Goal: Find specific page/section: Find specific page/section

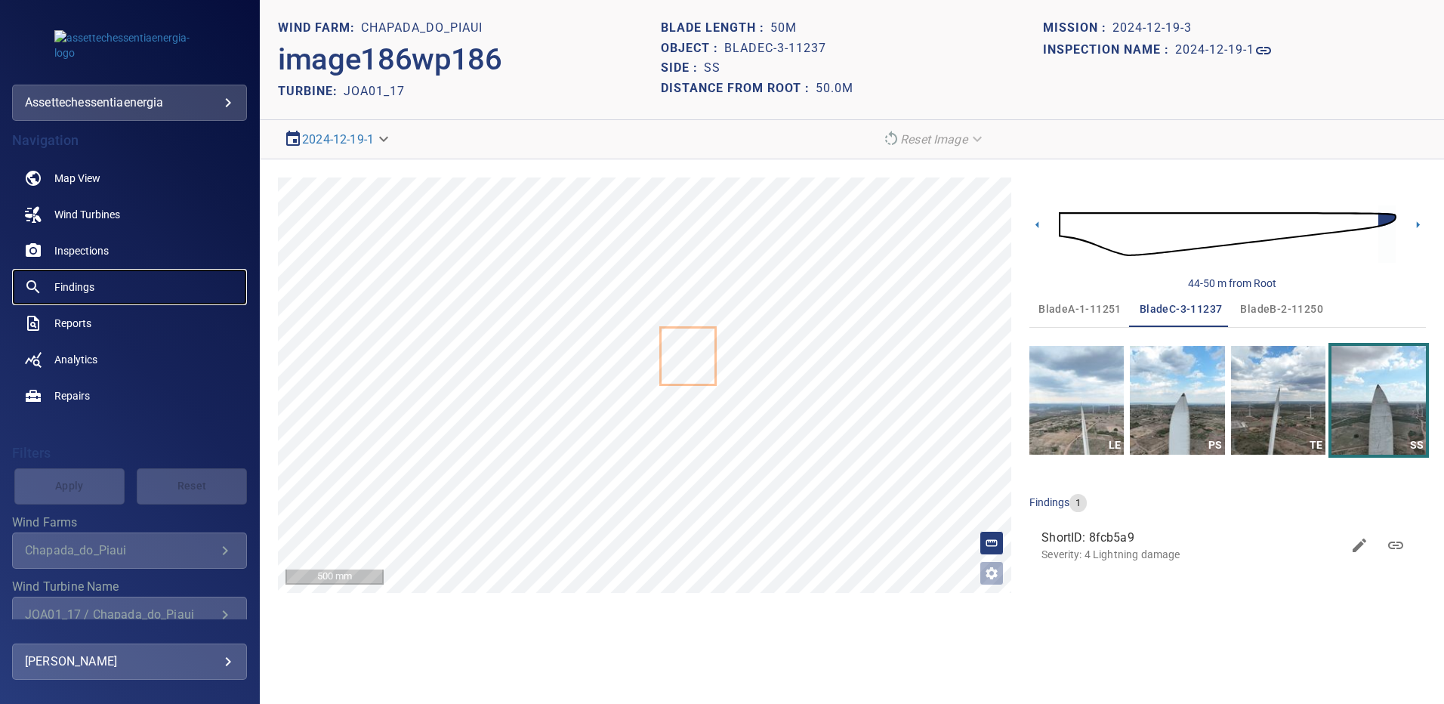
click at [88, 289] on span "Findings" at bounding box center [74, 287] width 40 height 15
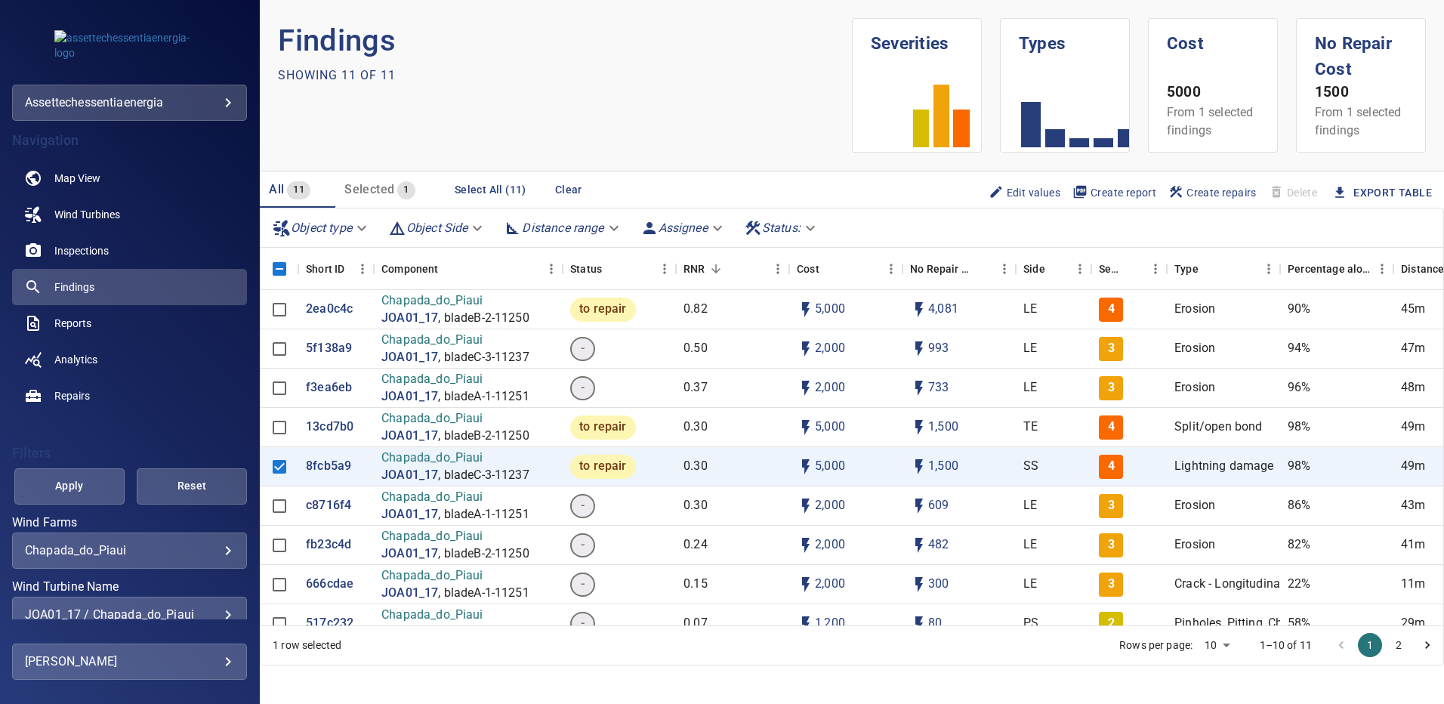
click at [220, 611] on div "JOA01_17 / Chapada_do_Piaui" at bounding box center [129, 614] width 209 height 14
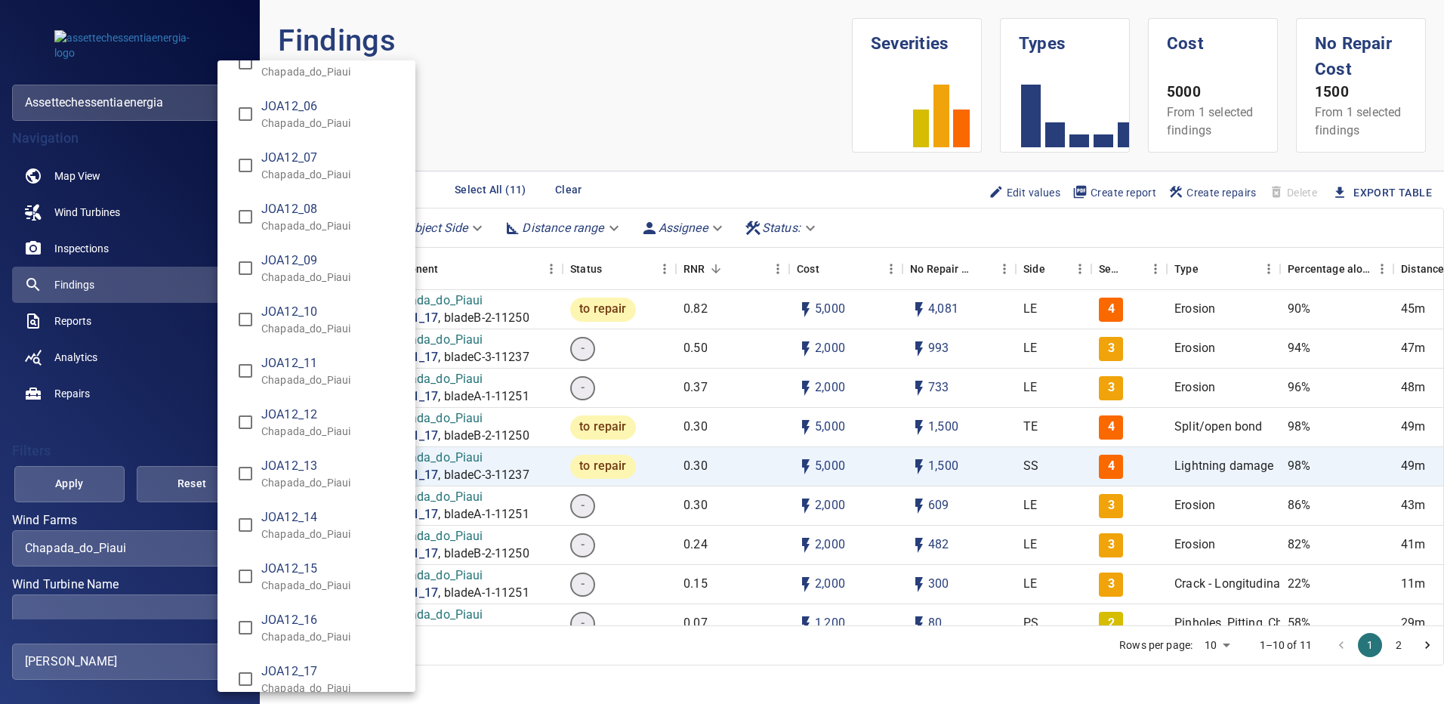
scroll to position [9386, 0]
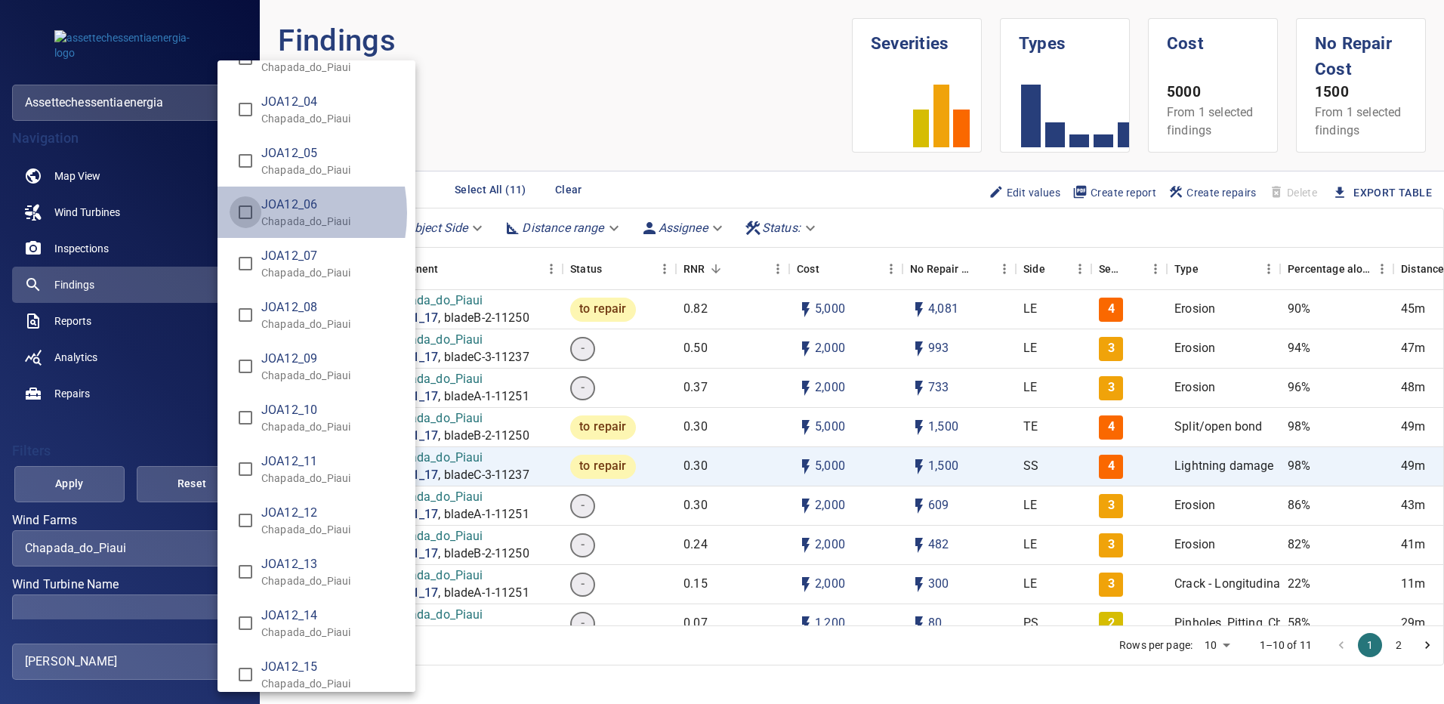
type input "**********"
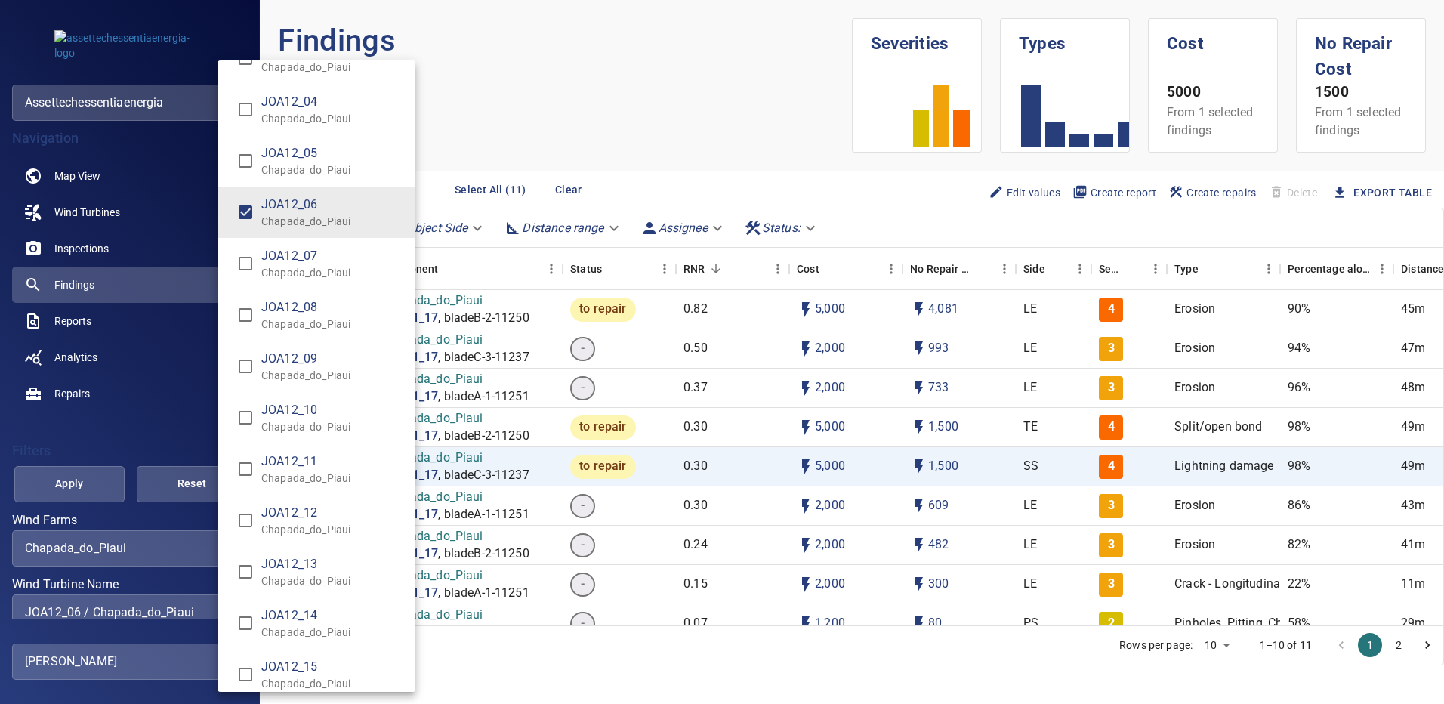
click at [95, 474] on div "Wind Turbine Name" at bounding box center [722, 352] width 1444 height 704
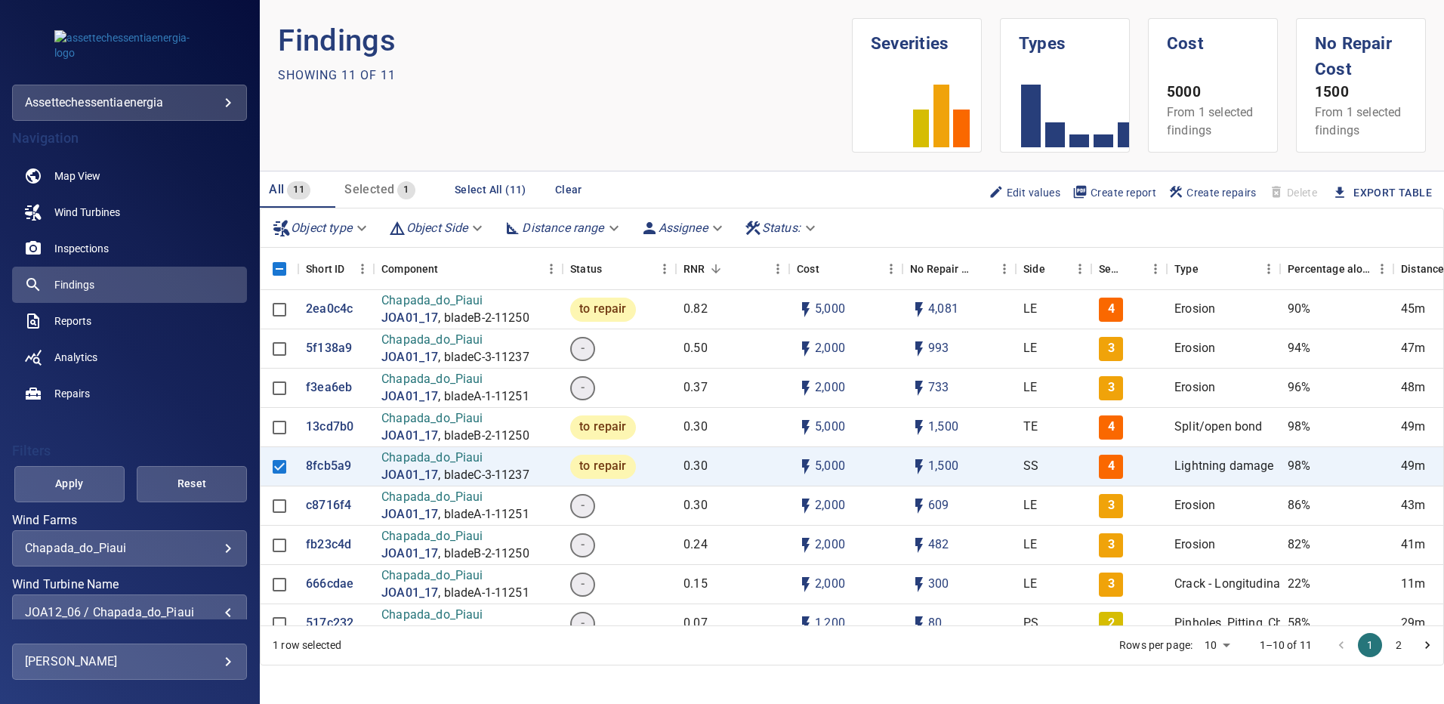
click at [95, 474] on span "Apply" at bounding box center [69, 483] width 73 height 19
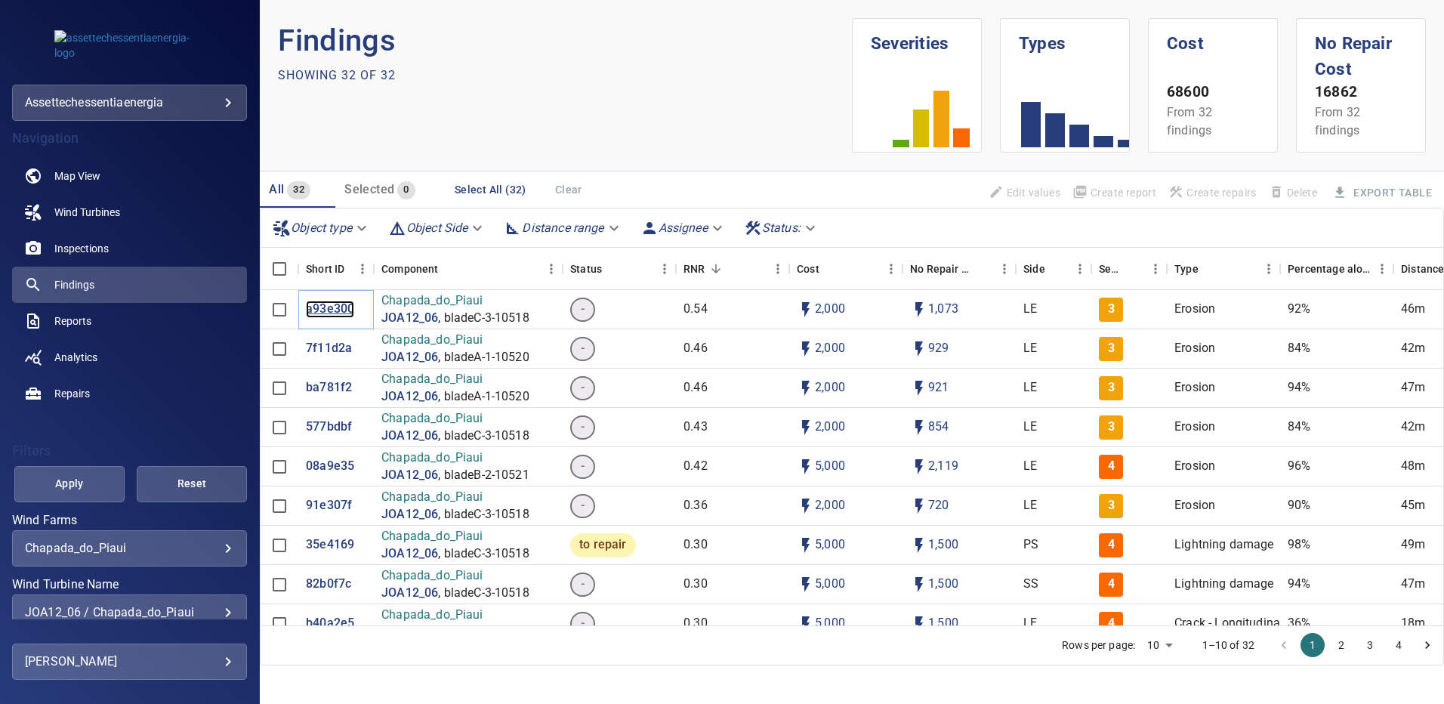
click at [320, 306] on p "a93e300" at bounding box center [330, 309] width 48 height 17
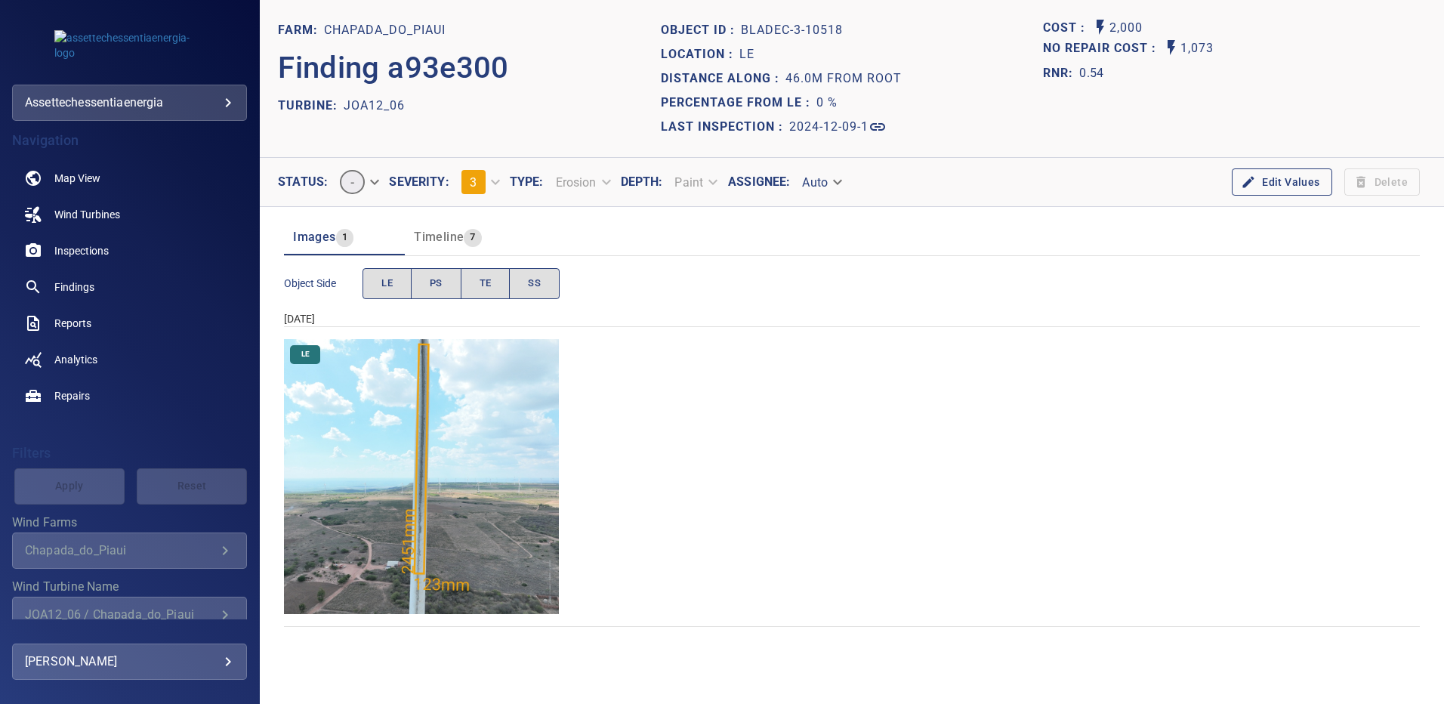
click at [469, 458] on img "Chapada_do_Piaui/JOA12_06/2024-12-09-1/2024-12-09-3/image169wp169.jpg" at bounding box center [421, 476] width 275 height 275
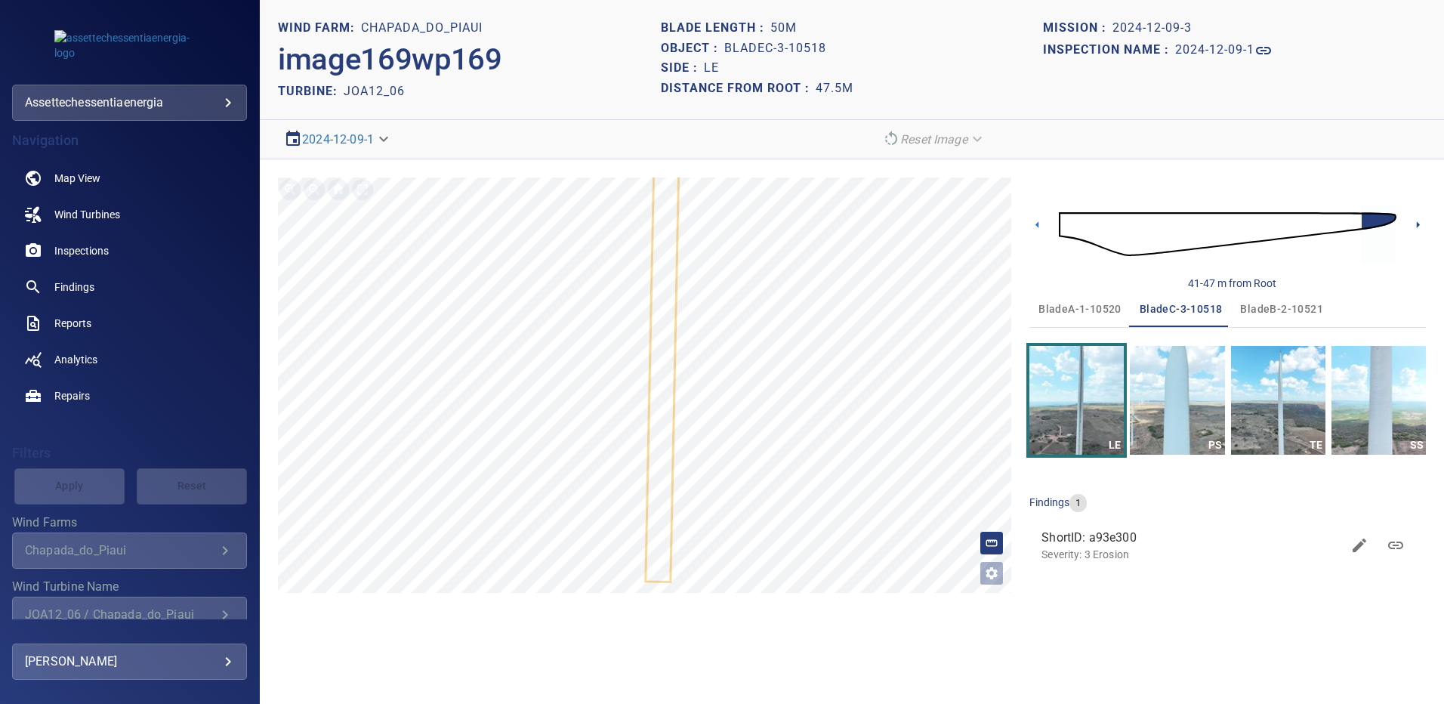
click at [1416, 224] on icon at bounding box center [1418, 225] width 16 height 16
